Goal: Register for event/course

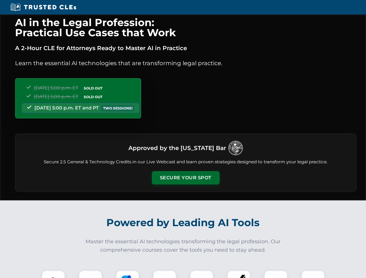
click at [186, 178] on button "Secure Your Spot" at bounding box center [186, 177] width 68 height 13
click at [53, 275] on img at bounding box center [53, 282] width 17 height 17
click at [91, 275] on div at bounding box center [90, 282] width 23 height 23
